Goal: Use online tool/utility: Use online tool/utility

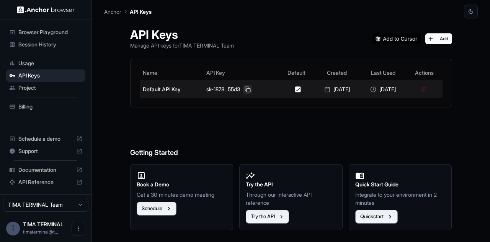
click at [243, 90] on button at bounding box center [247, 89] width 9 height 9
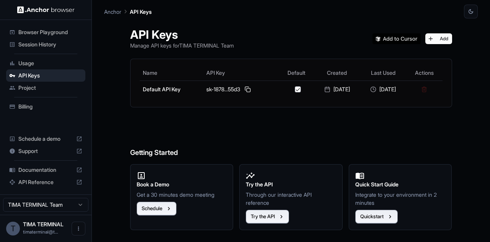
click at [53, 31] on span "Browser Playground" at bounding box center [50, 32] width 64 height 8
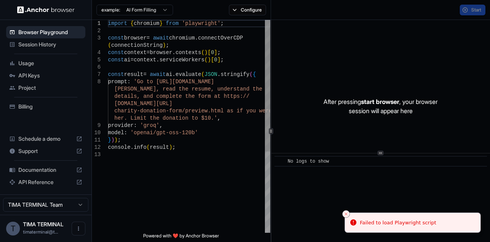
type textarea "**********"
click at [183, 155] on div "import { chromium } from 'playwright' ; const browser = await chromium . connec…" at bounding box center [189, 192] width 162 height 344
click at [240, 9] on button "Configure" at bounding box center [247, 10] width 37 height 11
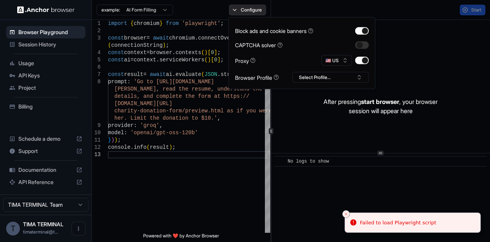
click at [241, 9] on button "Configure" at bounding box center [247, 10] width 37 height 11
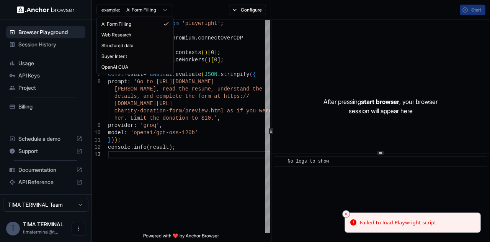
click at [159, 12] on html "Browser Playground Session History Usage API Keys Project Billing Schedule a de…" at bounding box center [245, 121] width 490 height 242
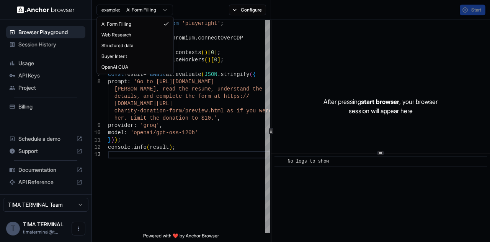
click at [159, 12] on html "Browser Playground Session History Usage API Keys Project Billing Schedule a de…" at bounding box center [245, 121] width 490 height 242
click at [166, 11] on html "Browser Playground Session History Usage API Keys Project Billing Schedule a de…" at bounding box center [245, 121] width 490 height 242
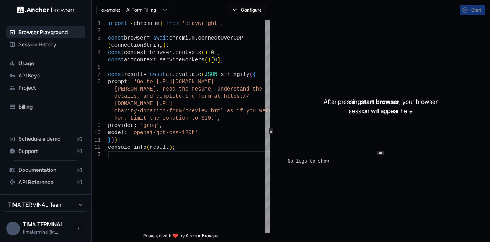
click at [166, 11] on html "Browser Playground Session History Usage API Keys Project Billing Schedule a de…" at bounding box center [245, 121] width 490 height 242
click at [208, 203] on div "} ) ) ; console . info ( result ) ; model : 'openai/gpt-oss-120b' provider : 'g…" at bounding box center [189, 192] width 162 height 344
click at [166, 151] on div "} ) ) ; console . info ( result ) ; model : 'openai/gpt-oss-120b' provider : 'g…" at bounding box center [189, 192] width 162 height 344
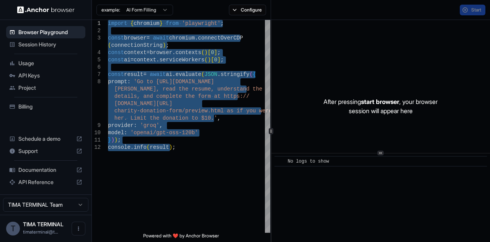
type textarea "**********"
